Goal: Task Accomplishment & Management: Manage account settings

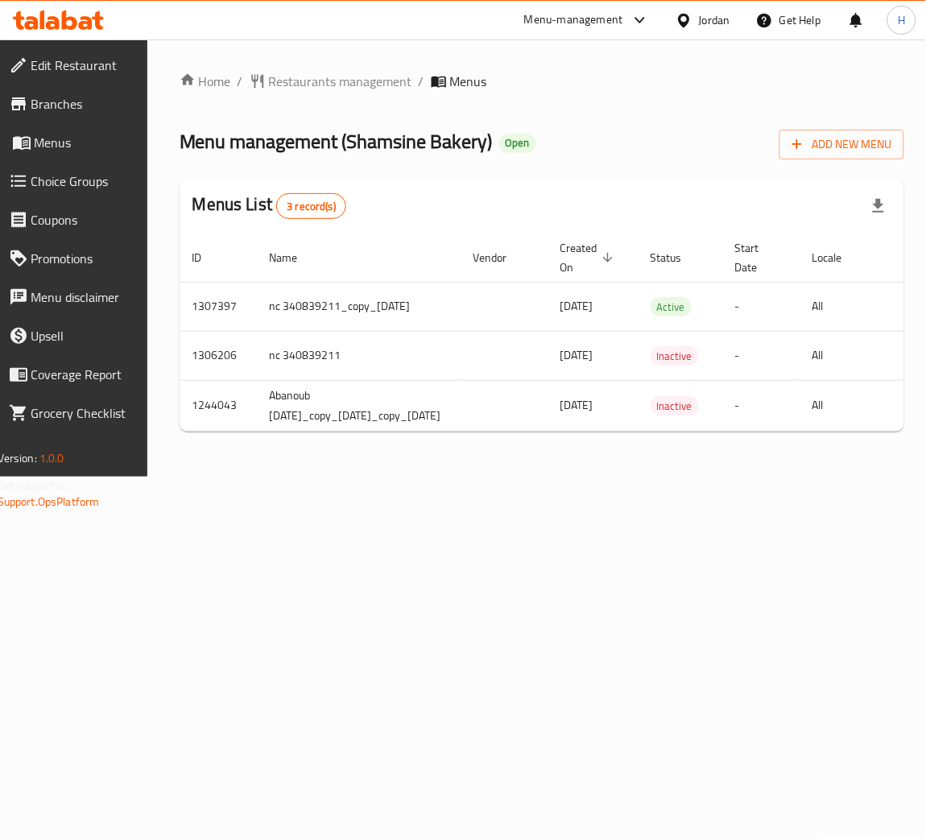
click at [818, 431] on div "ID Name Vendor Created On sorted descending Status Start Date Locale Actions 13…" at bounding box center [541, 332] width 725 height 198
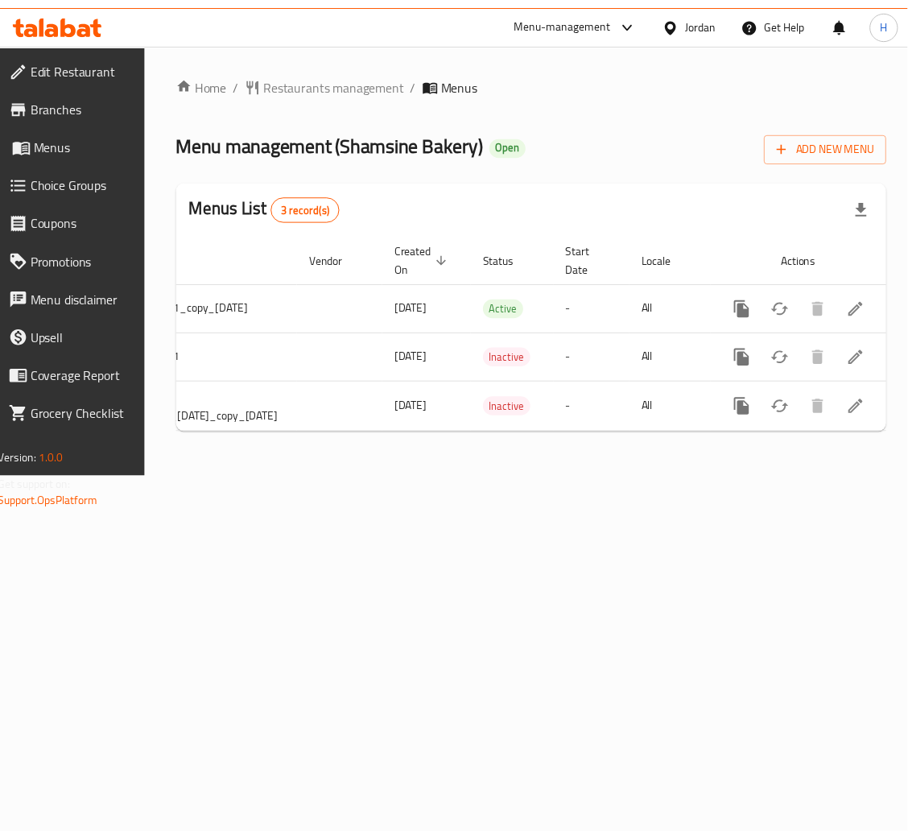
scroll to position [0, 254]
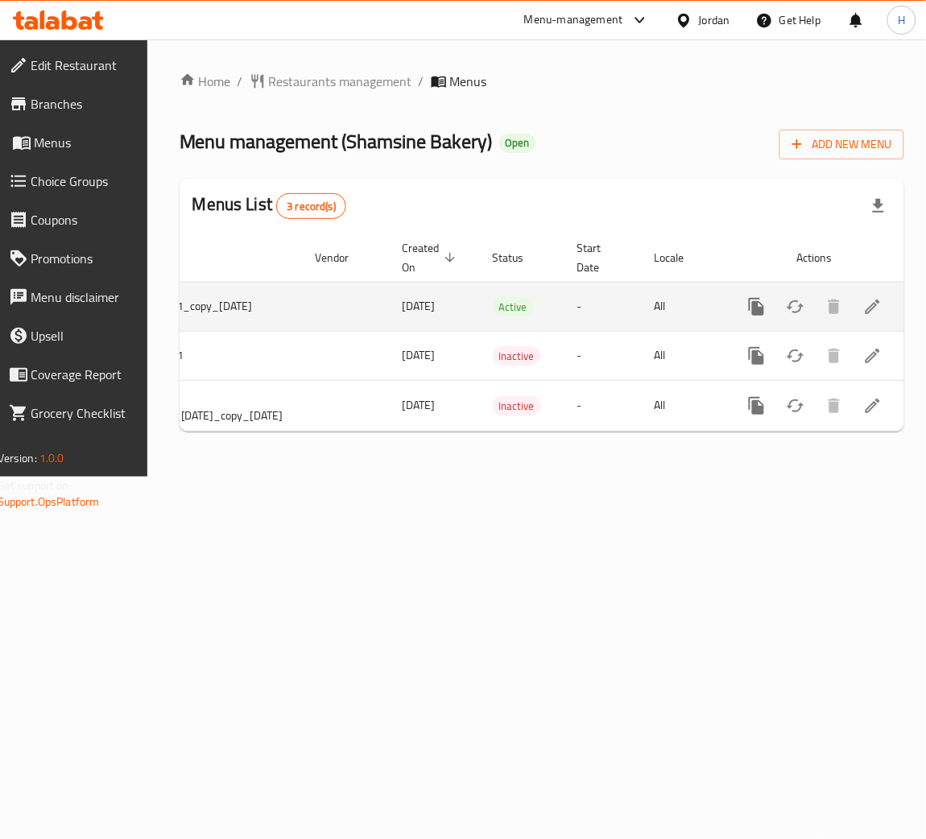
click at [866, 304] on icon "enhanced table" at bounding box center [872, 306] width 19 height 19
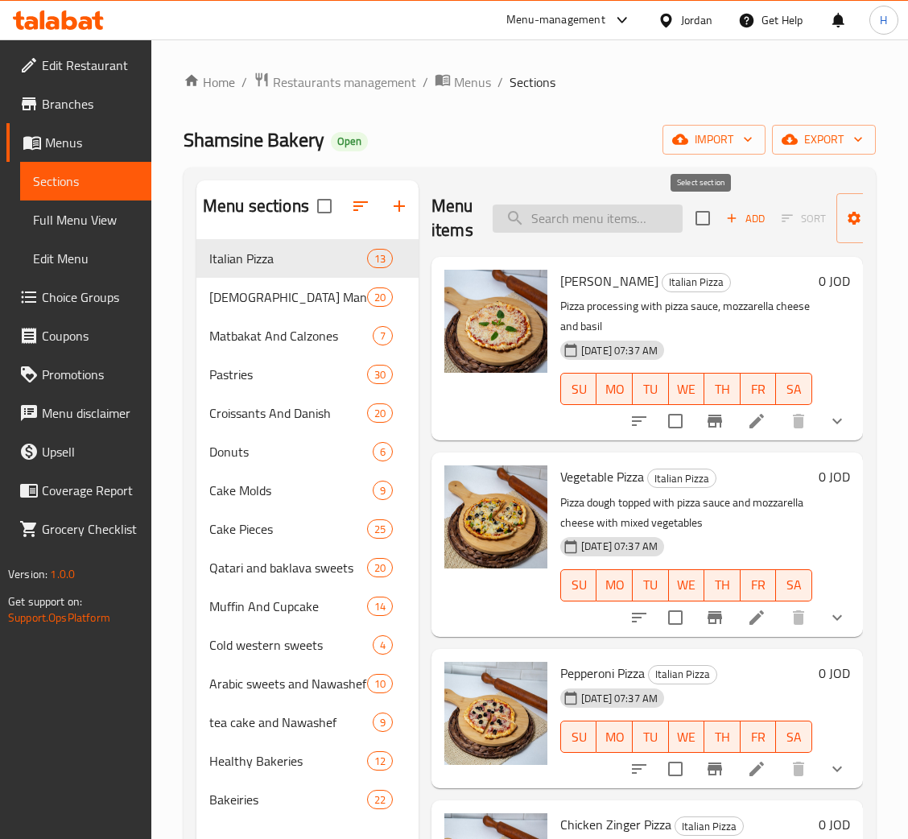
click at [640, 219] on input "search" at bounding box center [588, 218] width 190 height 28
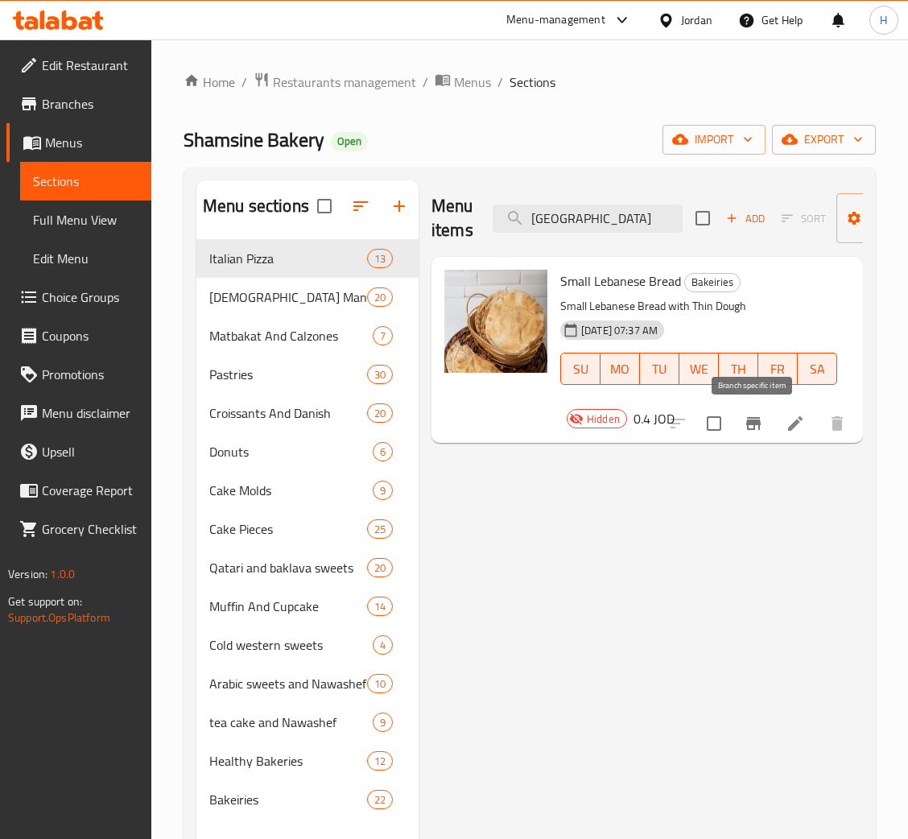
type input "[GEOGRAPHIC_DATA]"
click at [761, 429] on icon "Branch-specific-item" at bounding box center [753, 423] width 19 height 19
click at [785, 436] on li at bounding box center [795, 423] width 45 height 29
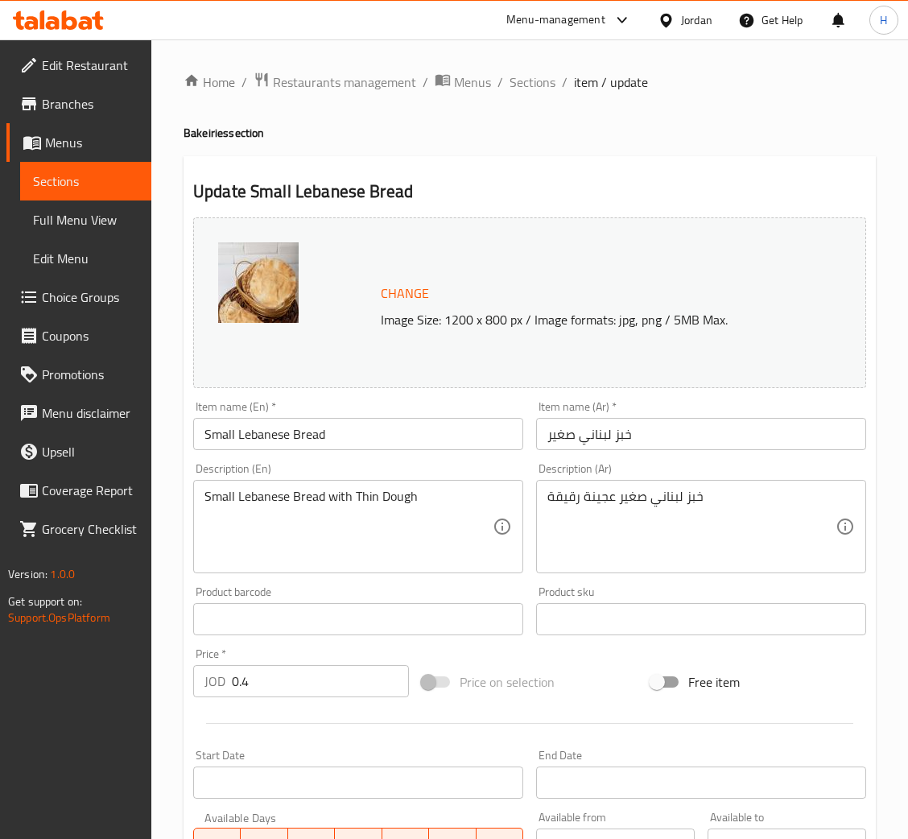
click at [307, 666] on input "0.4" at bounding box center [320, 681] width 177 height 32
type input "0.5"
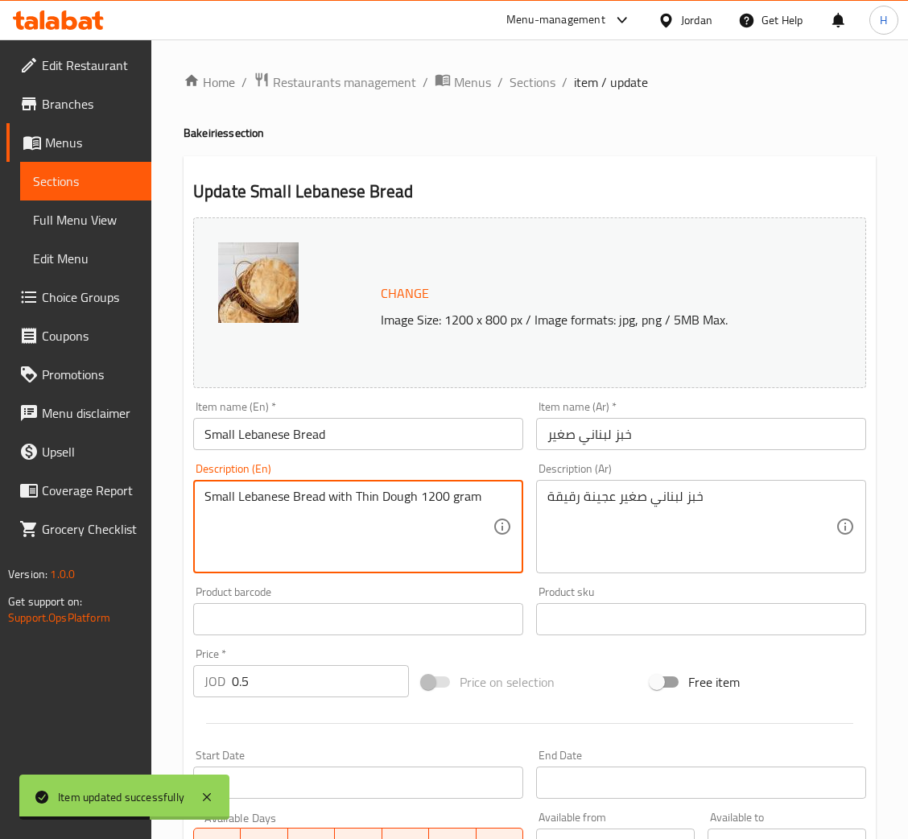
type textarea "Small Lebanese Bread with Thin Dough 1200 gram"
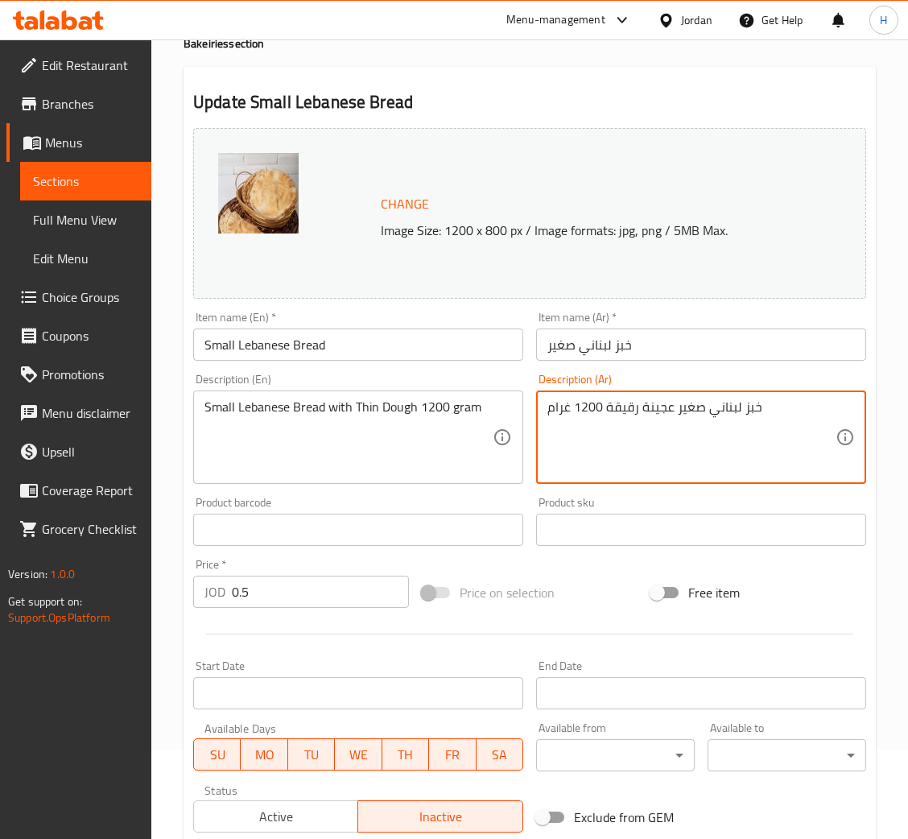
scroll to position [241, 0]
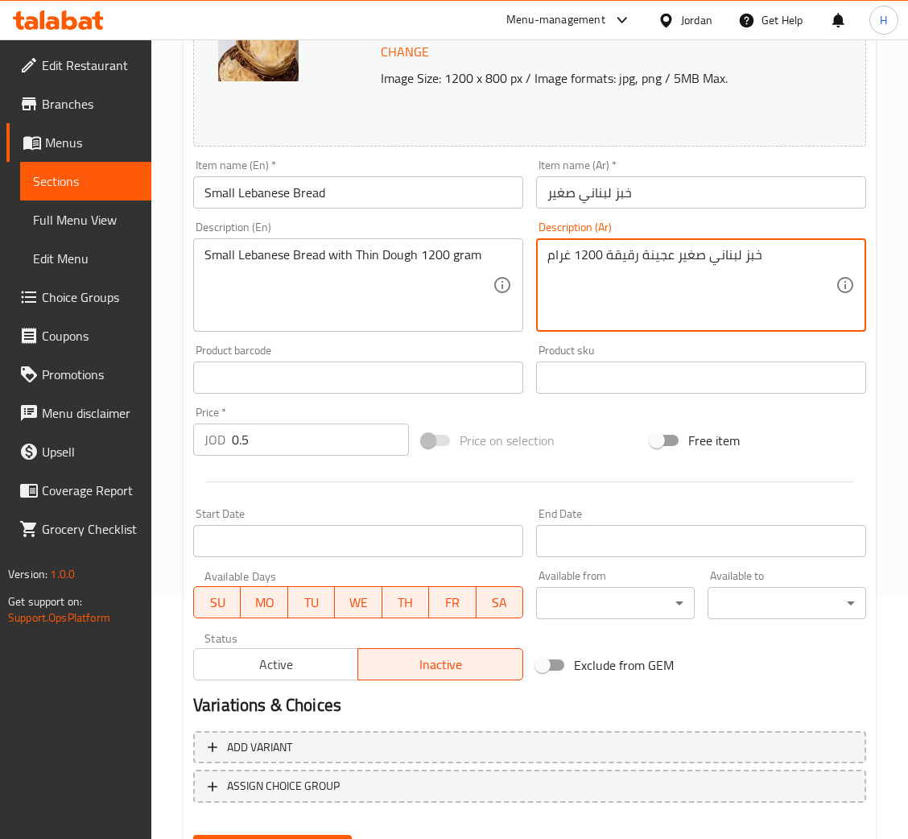
type textarea "خبز لبناني صغير عجينة رقيقة 1200 غرام"
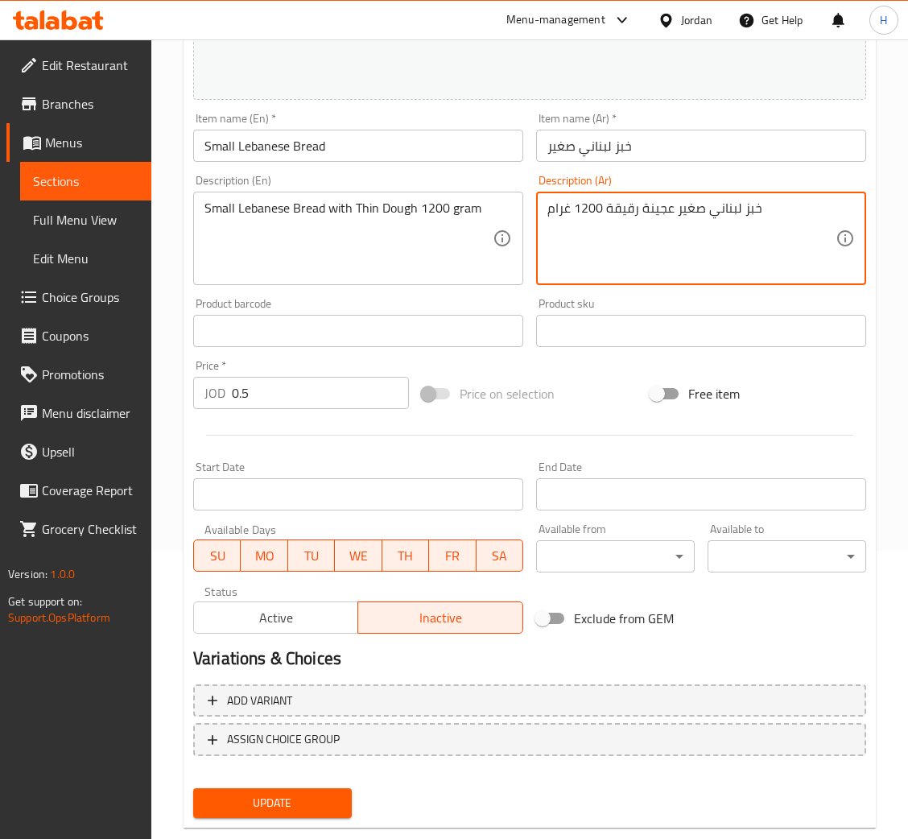
scroll to position [320, 0]
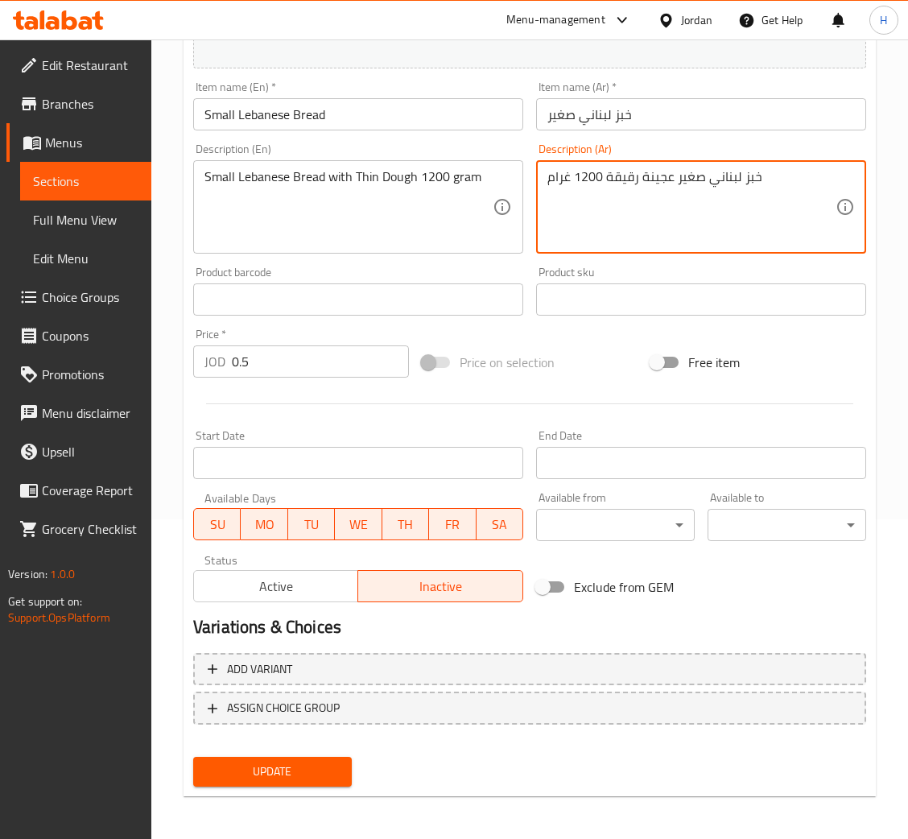
click at [274, 770] on span "Update" at bounding box center [272, 771] width 133 height 20
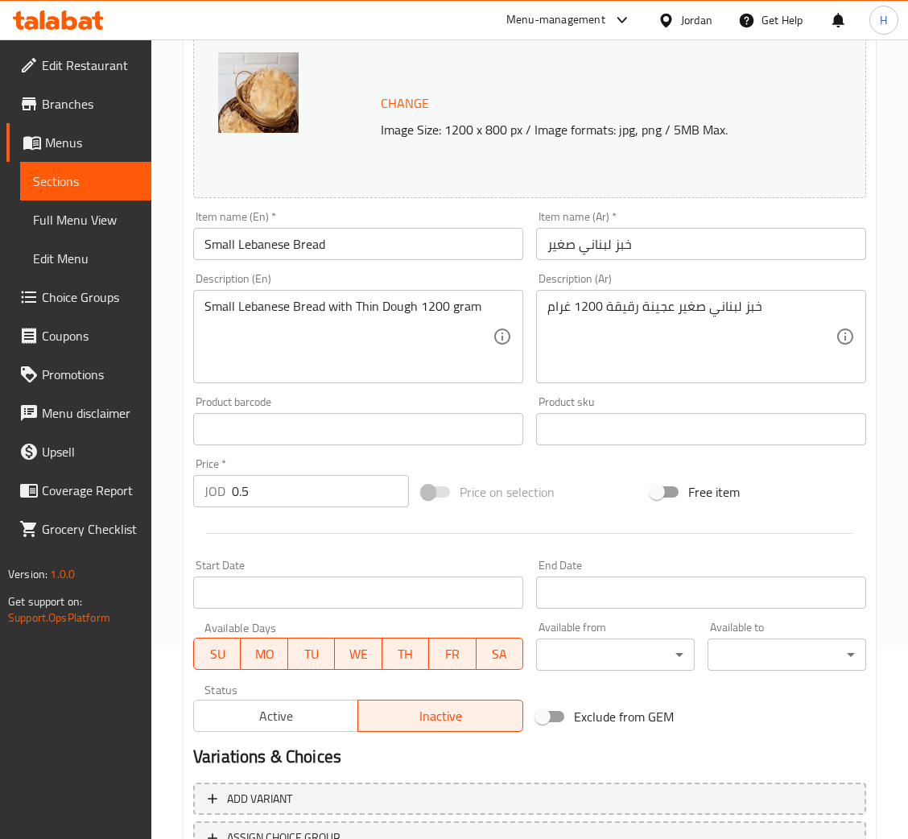
scroll to position [0, 0]
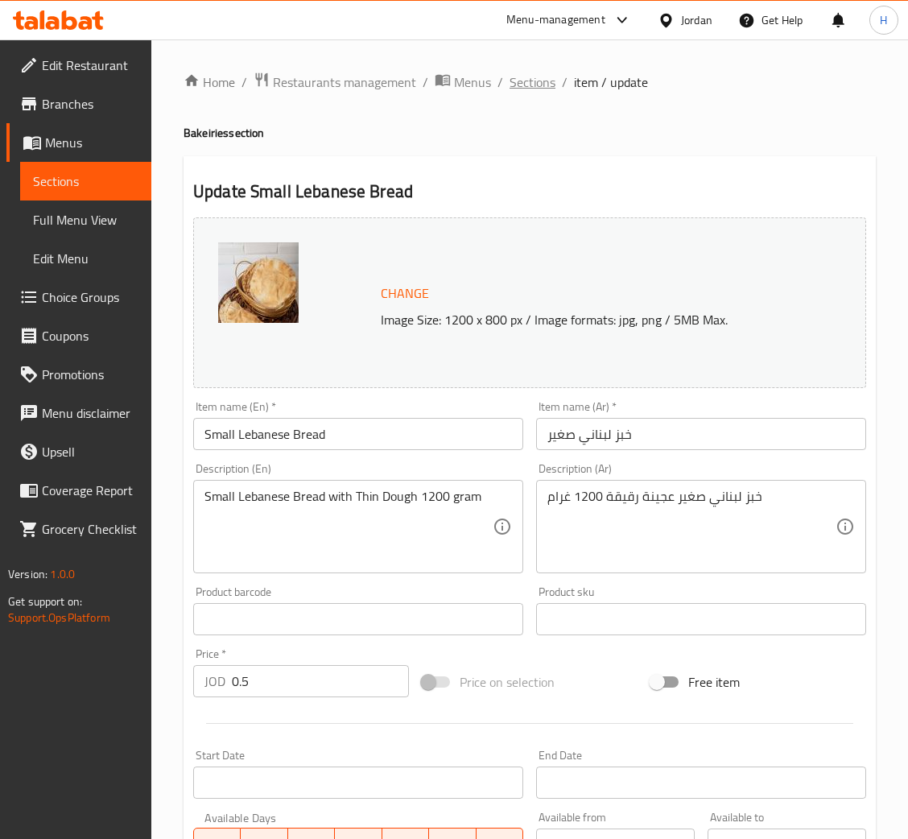
click at [542, 80] on span "Sections" at bounding box center [532, 81] width 46 height 19
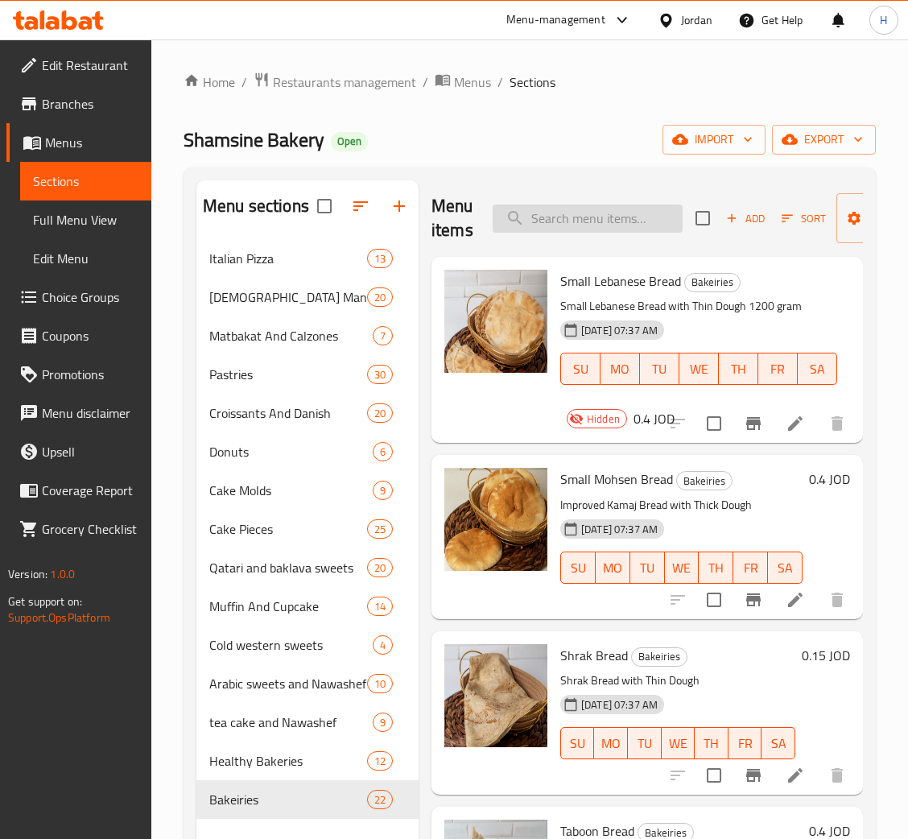
click at [646, 220] on input "search" at bounding box center [588, 218] width 190 height 28
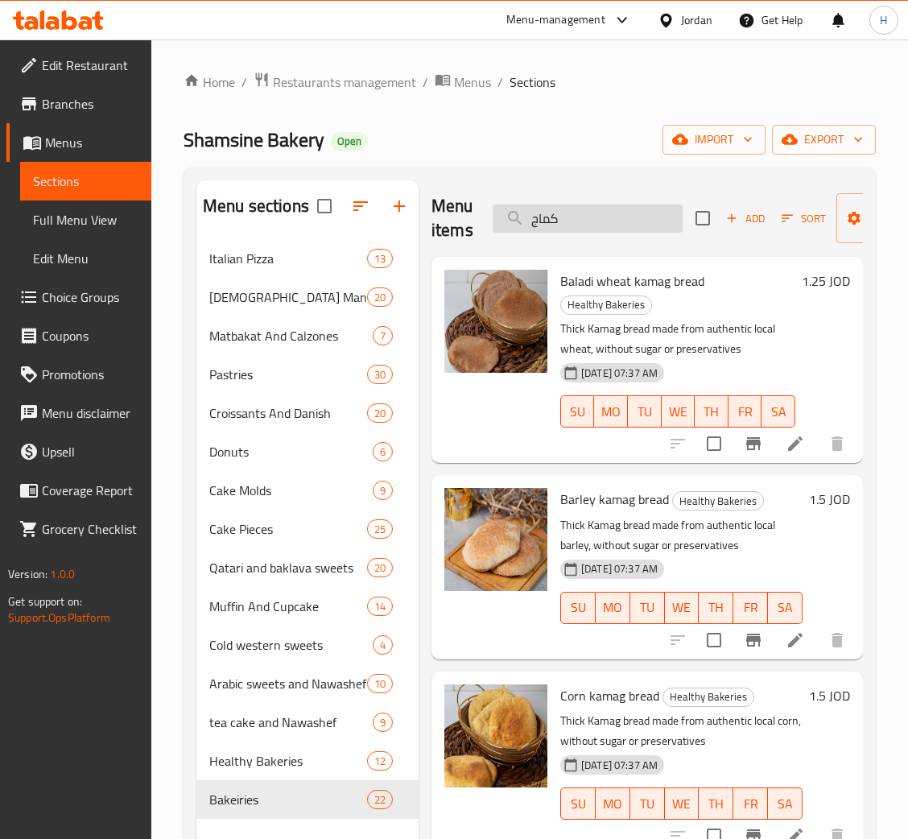
click at [581, 226] on input "كماج" at bounding box center [588, 218] width 190 height 28
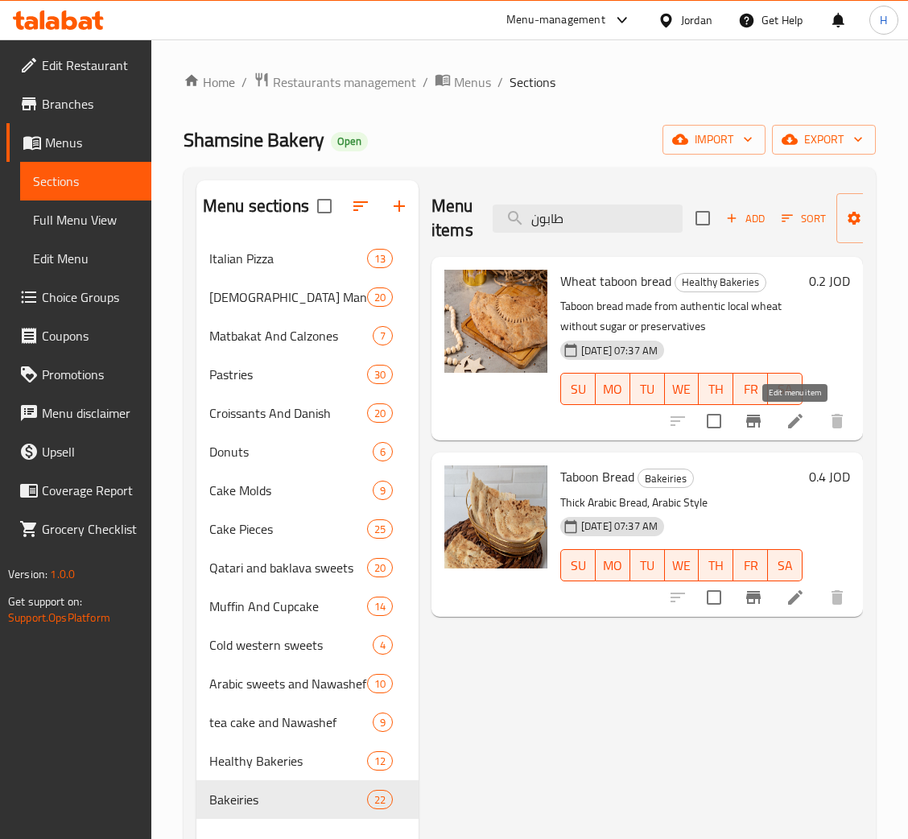
type input "طابون"
click at [658, 221] on input "طابون" at bounding box center [588, 218] width 190 height 28
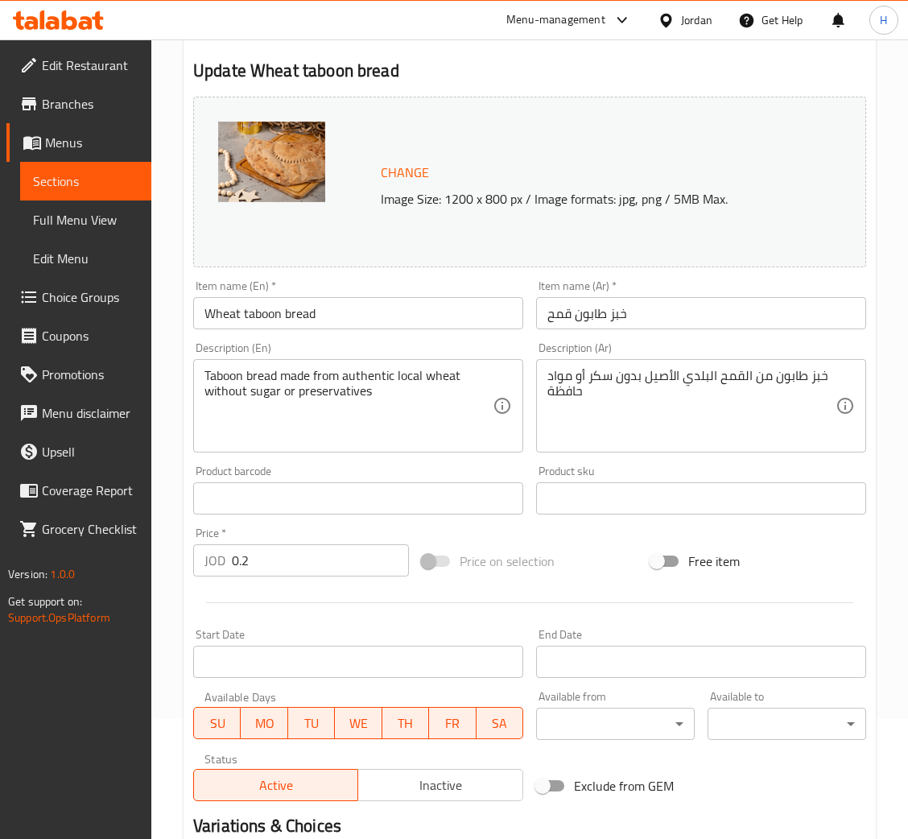
scroll to position [320, 0]
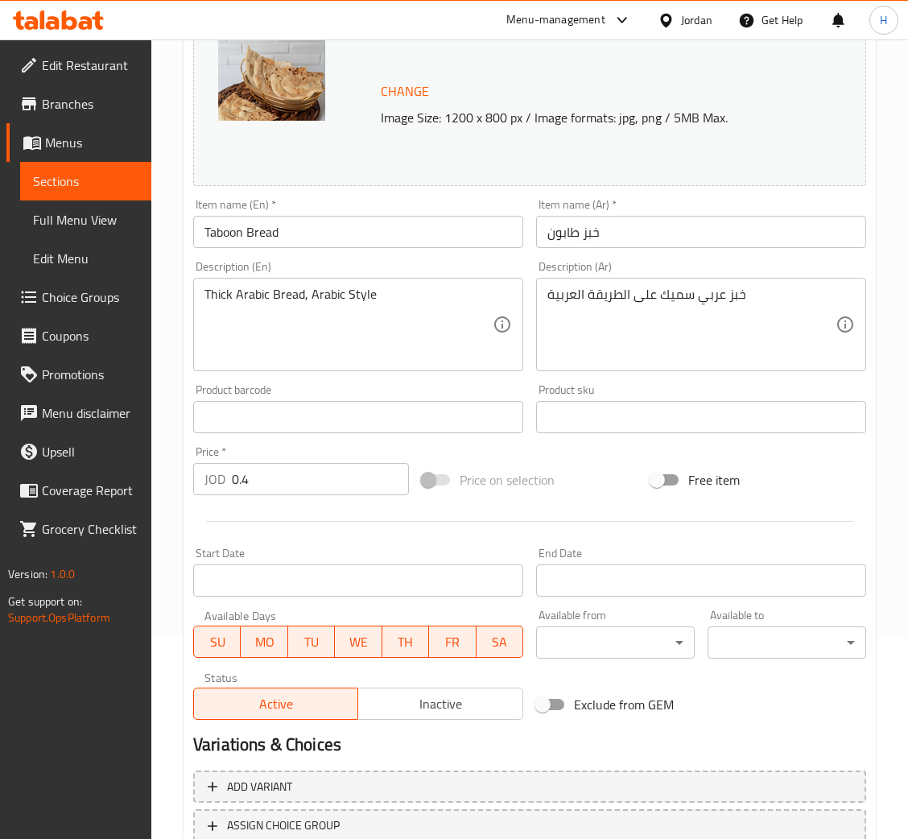
scroll to position [78, 0]
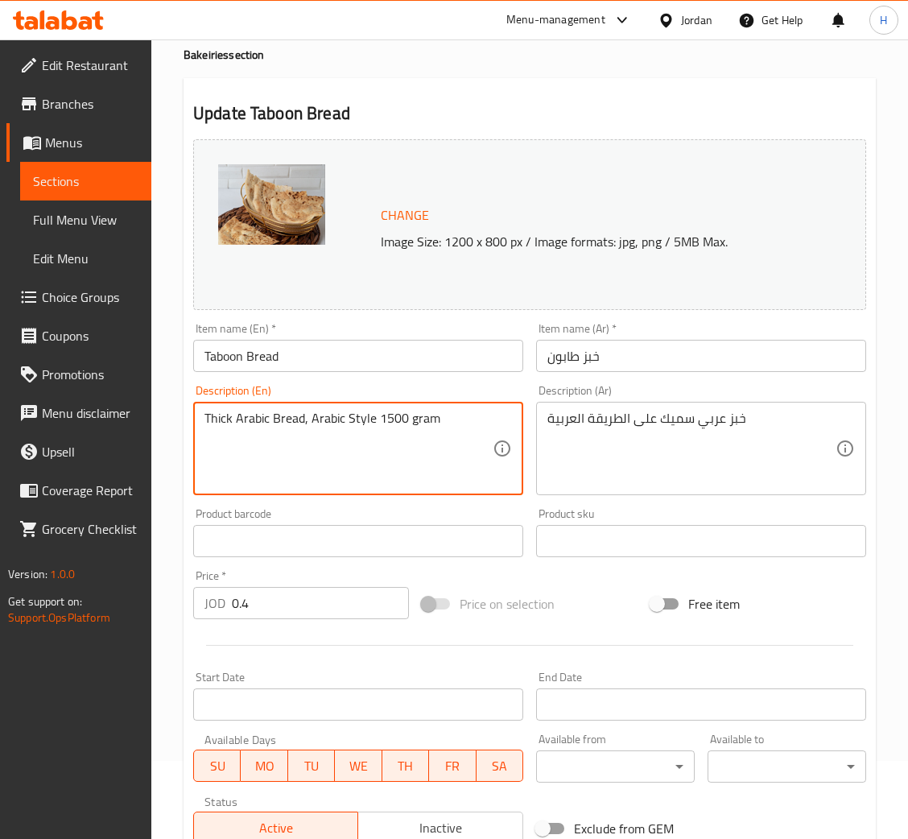
type textarea "Thick Arabic Bread, Arabic Style 1500 gram"
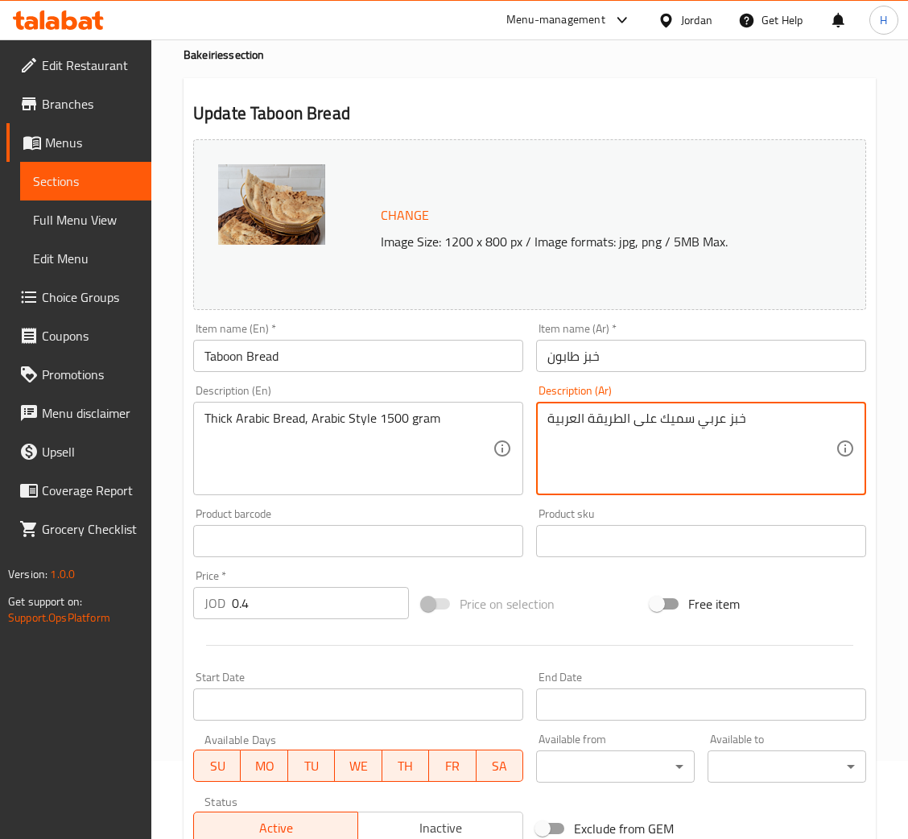
click at [731, 451] on textarea "خبز عربي سميك على الطريقة العربية" at bounding box center [691, 448] width 288 height 76
click at [804, 462] on textarea "خبز عربي سميك على الطريقة العربية" at bounding box center [691, 448] width 288 height 76
type textarea "خبز عربي سميك على الطريقة العربية 1400 غرام"
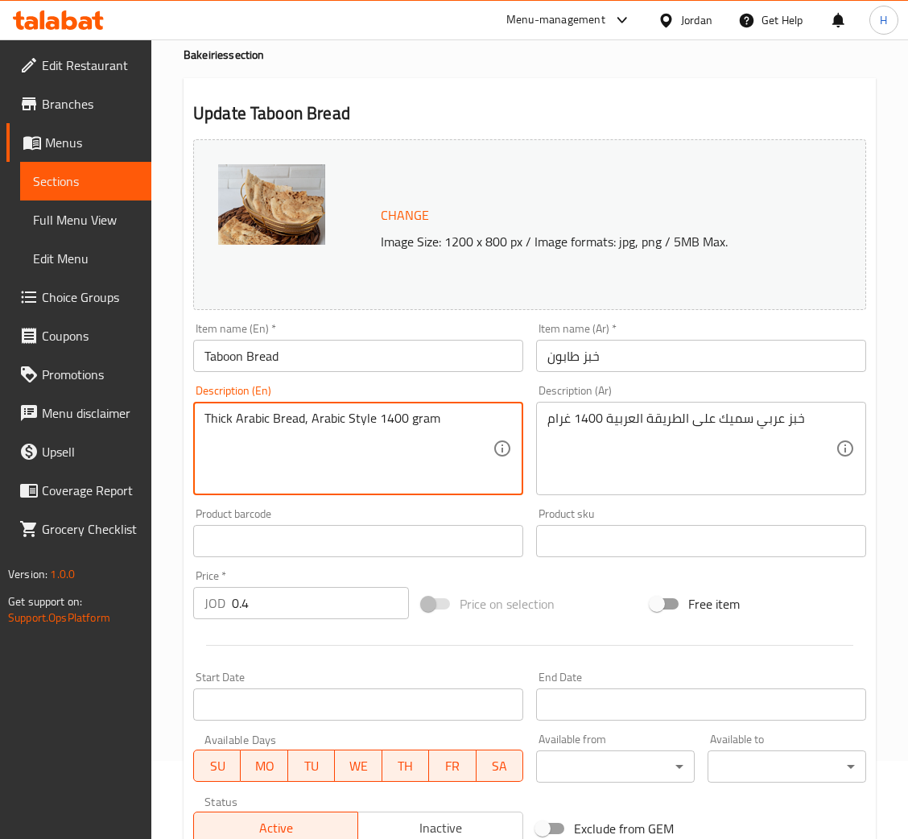
type textarea "Thick Arabic Bread, Arabic Style 1400 gram"
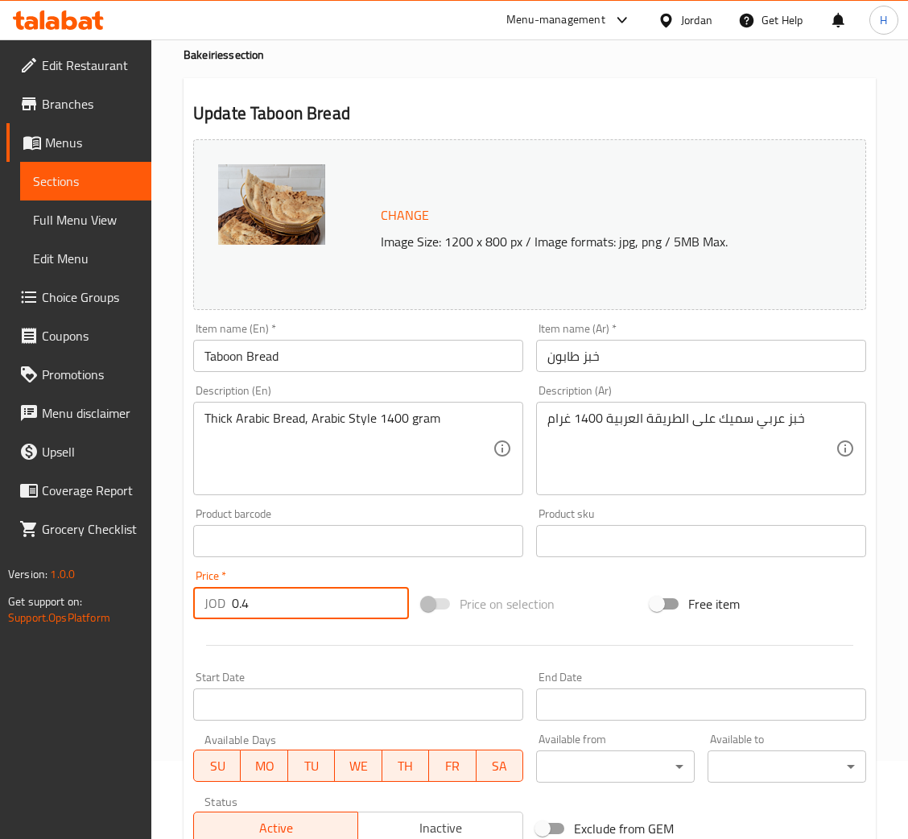
click at [341, 593] on input "0.4" at bounding box center [320, 603] width 177 height 32
type input "0.50"
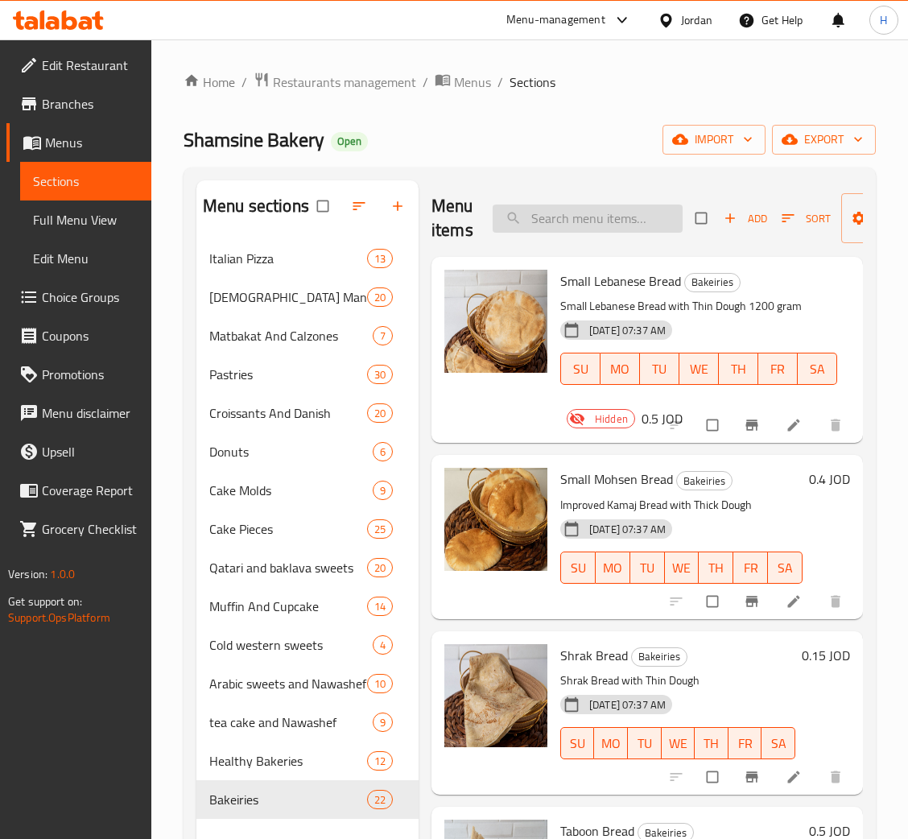
click at [644, 229] on input "search" at bounding box center [588, 218] width 190 height 28
type input "طابون"
